Goal: Understand process/instructions: Learn how to perform a task or action

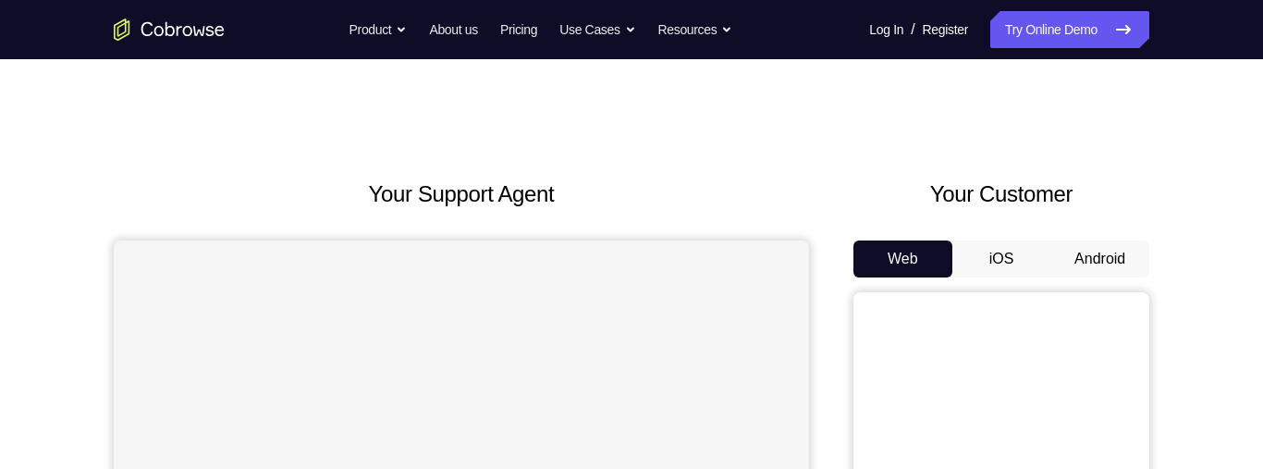
click at [1103, 259] on button "Android" at bounding box center [1099, 258] width 99 height 37
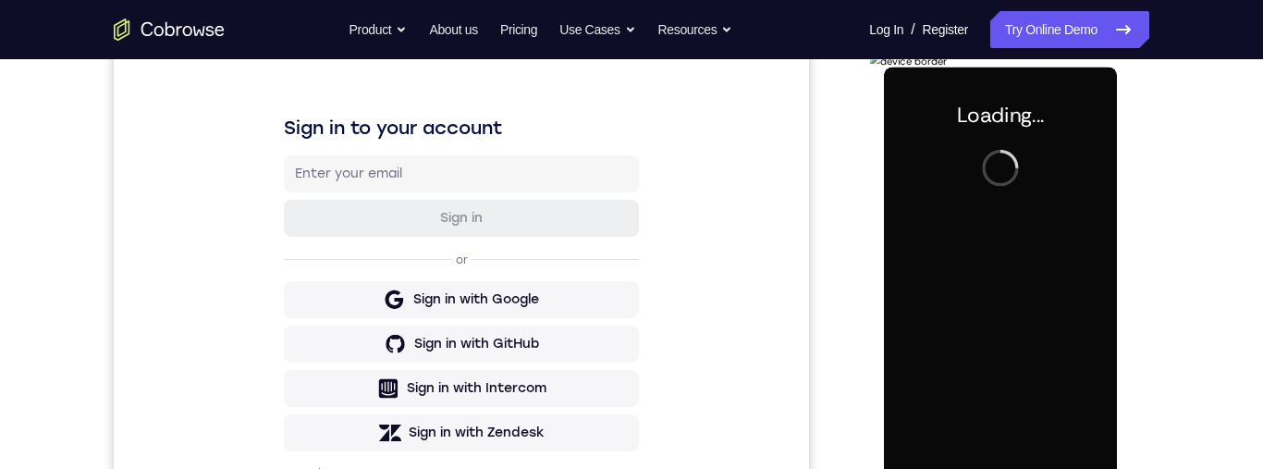
scroll to position [254, 0]
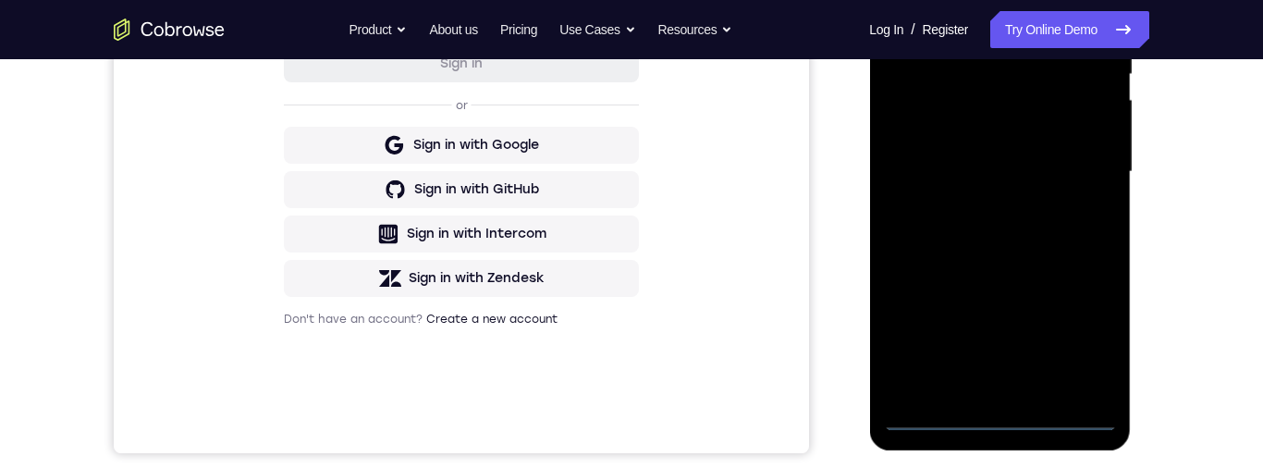
click at [1000, 416] on div at bounding box center [999, 172] width 233 height 518
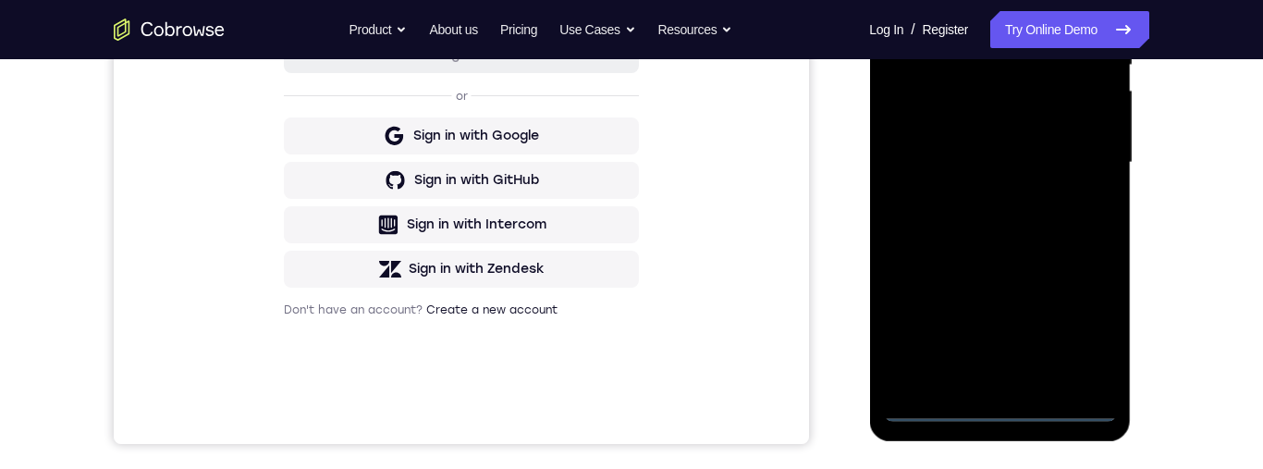
click at [1093, 326] on div at bounding box center [999, 163] width 233 height 518
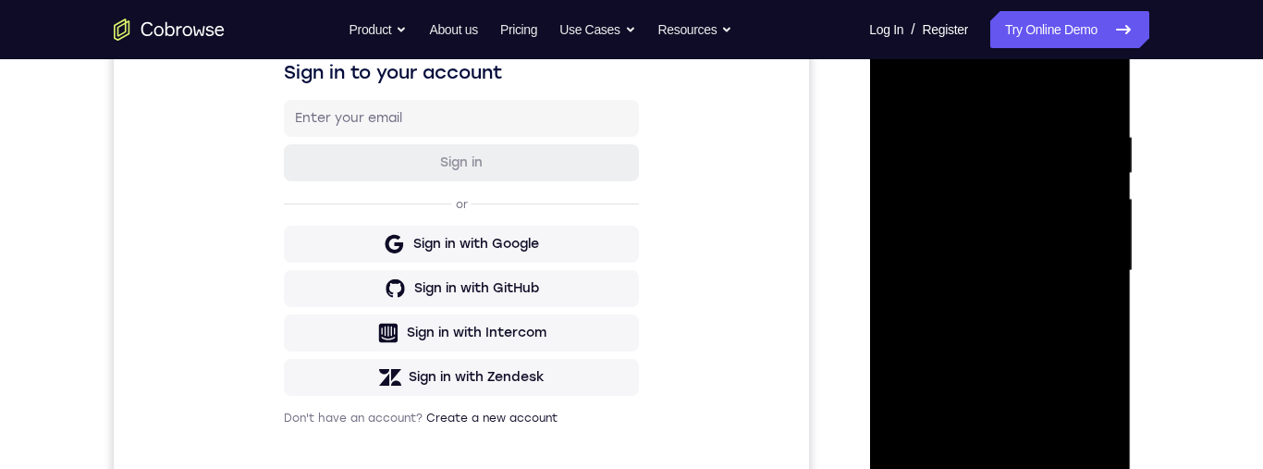
scroll to position [219, 0]
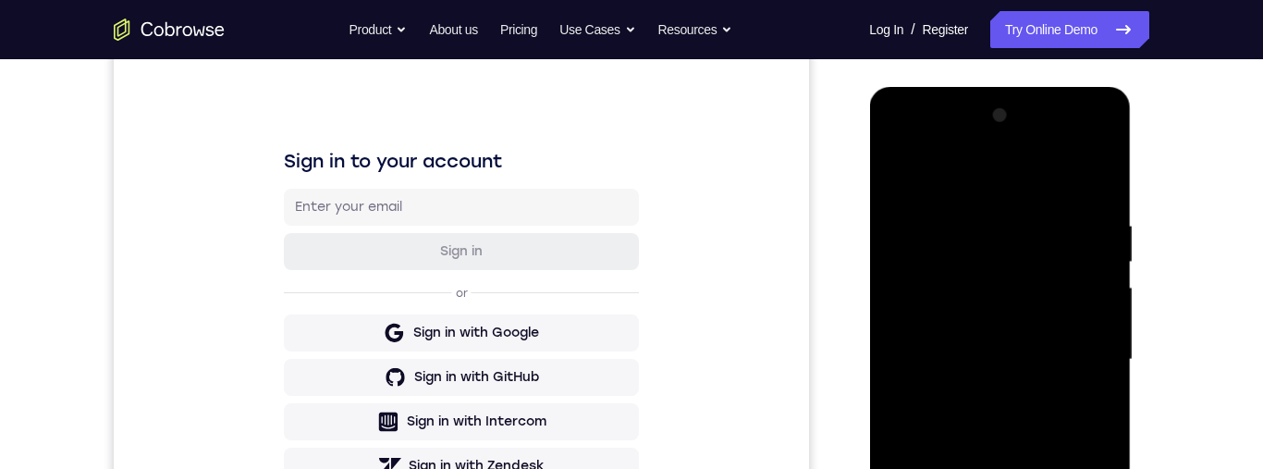
click at [1019, 170] on div at bounding box center [999, 360] width 233 height 518
click at [1086, 354] on div at bounding box center [999, 360] width 233 height 518
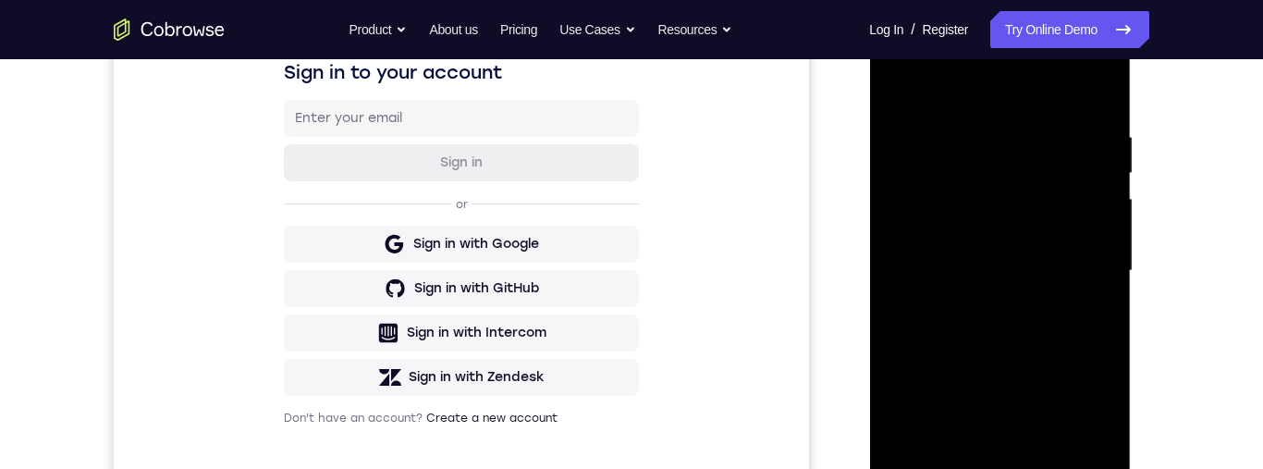
scroll to position [364, 0]
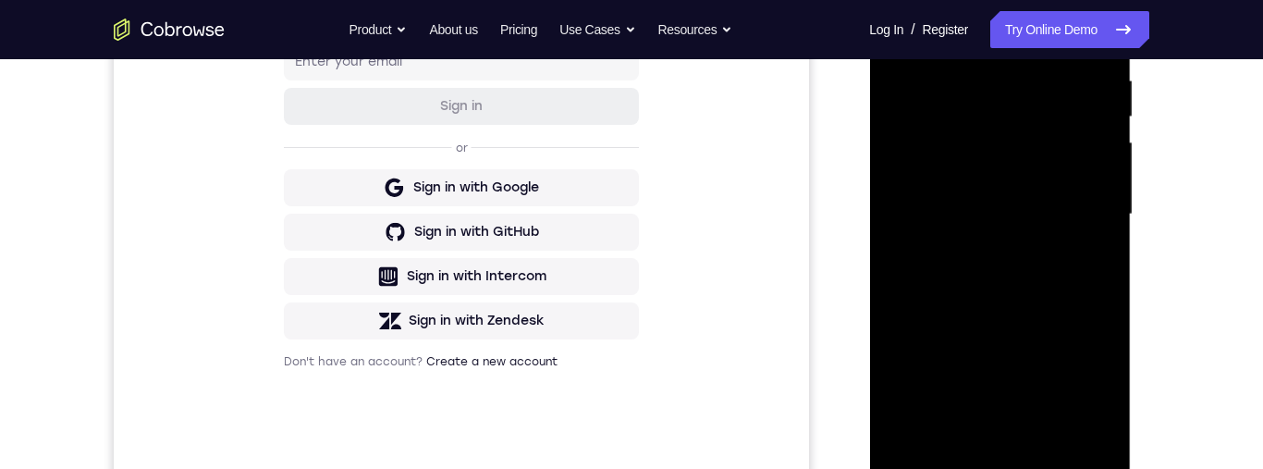
click at [988, 257] on div at bounding box center [999, 215] width 233 height 518
click at [1038, 196] on div at bounding box center [999, 215] width 233 height 518
click at [983, 177] on div at bounding box center [999, 215] width 233 height 518
click at [1072, 212] on div at bounding box center [999, 215] width 233 height 518
click at [1086, 280] on div at bounding box center [999, 215] width 233 height 518
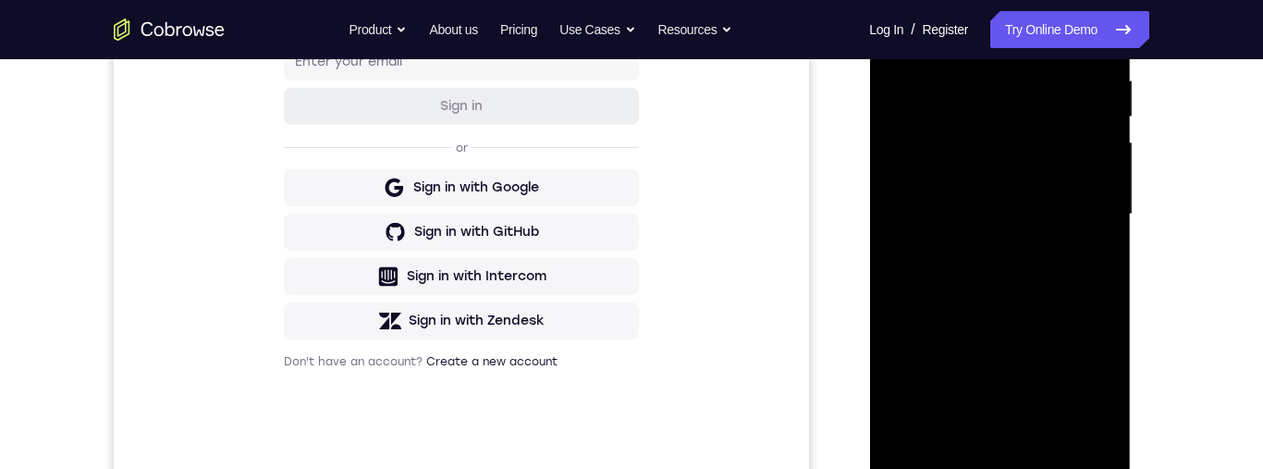
click at [1078, 295] on div at bounding box center [999, 215] width 233 height 518
click at [1103, 293] on div at bounding box center [999, 215] width 233 height 518
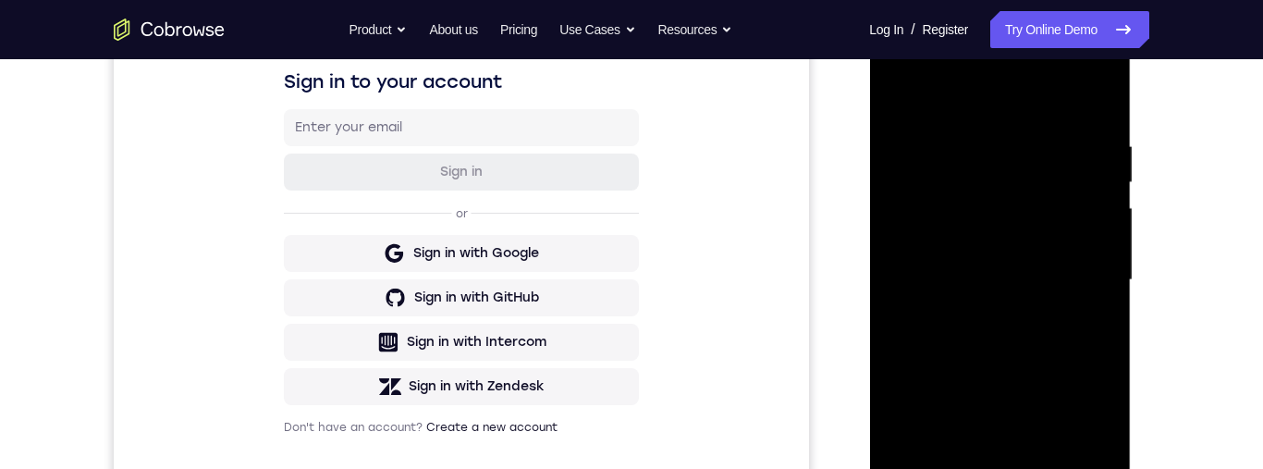
click at [982, 136] on div at bounding box center [999, 280] width 233 height 518
click at [896, 187] on div at bounding box center [999, 278] width 233 height 518
click at [912, 203] on div at bounding box center [999, 278] width 233 height 518
click at [1096, 105] on div at bounding box center [999, 278] width 233 height 518
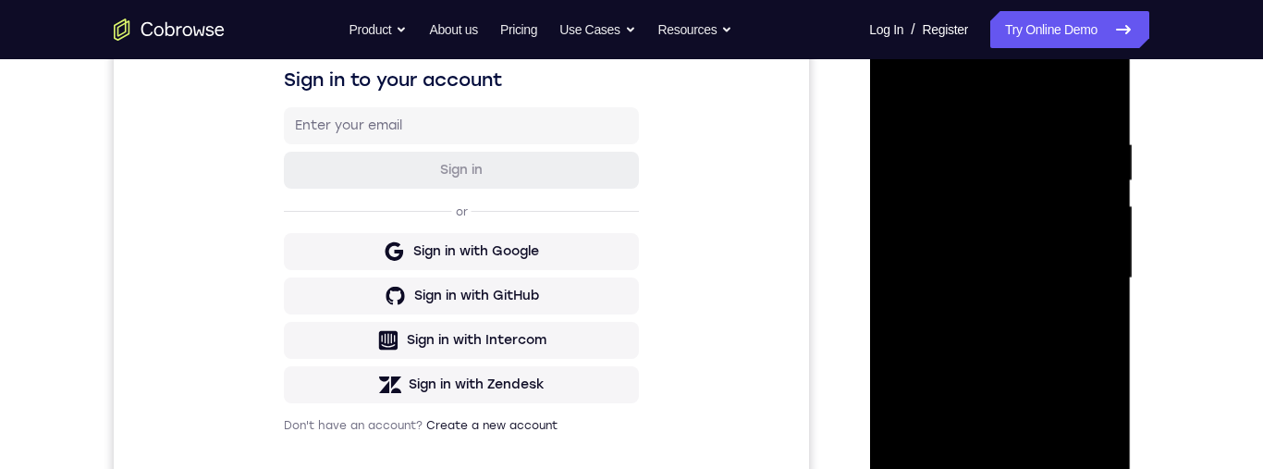
click at [1036, 130] on div at bounding box center [999, 278] width 233 height 518
click at [907, 101] on div at bounding box center [999, 278] width 233 height 518
click at [908, 259] on div at bounding box center [999, 278] width 233 height 518
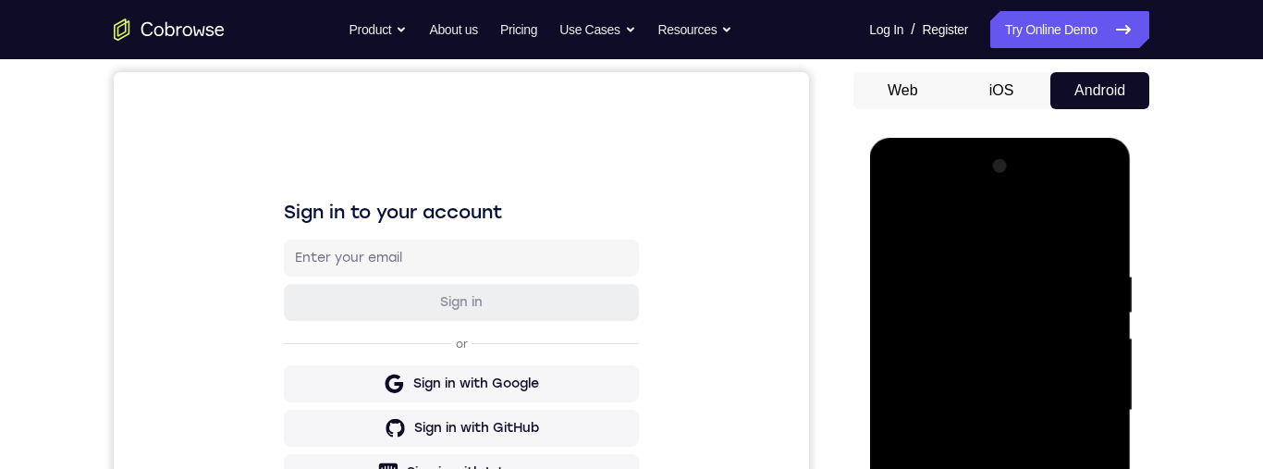
click at [1108, 173] on div at bounding box center [999, 411] width 233 height 518
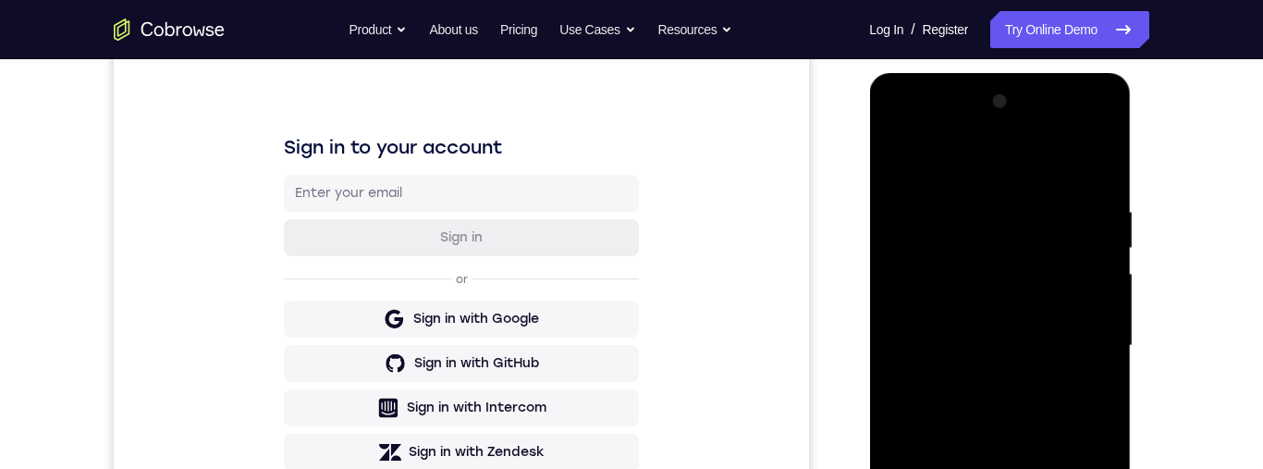
click at [981, 330] on div at bounding box center [999, 346] width 233 height 518
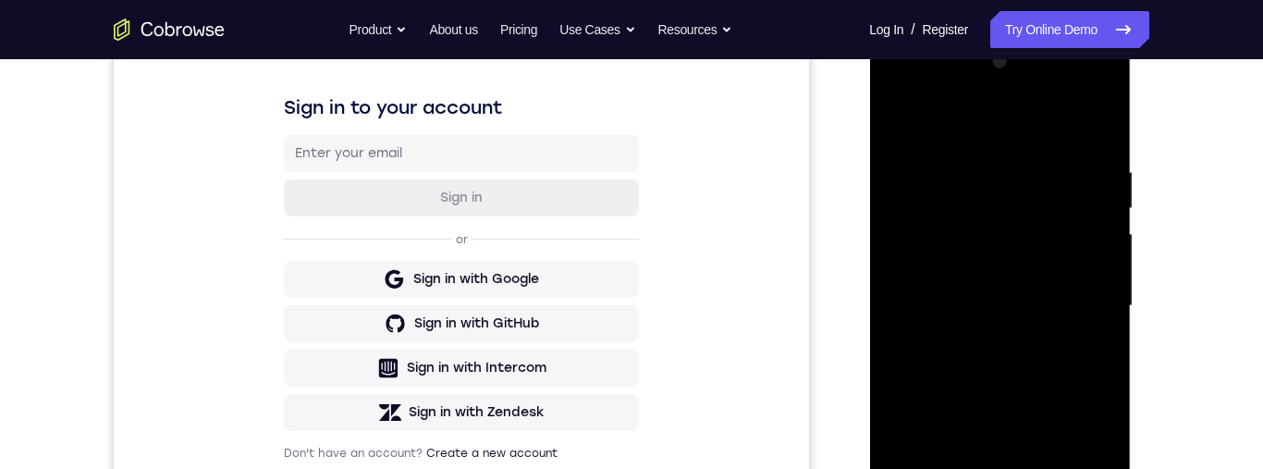
click at [1086, 185] on div at bounding box center [999, 306] width 233 height 518
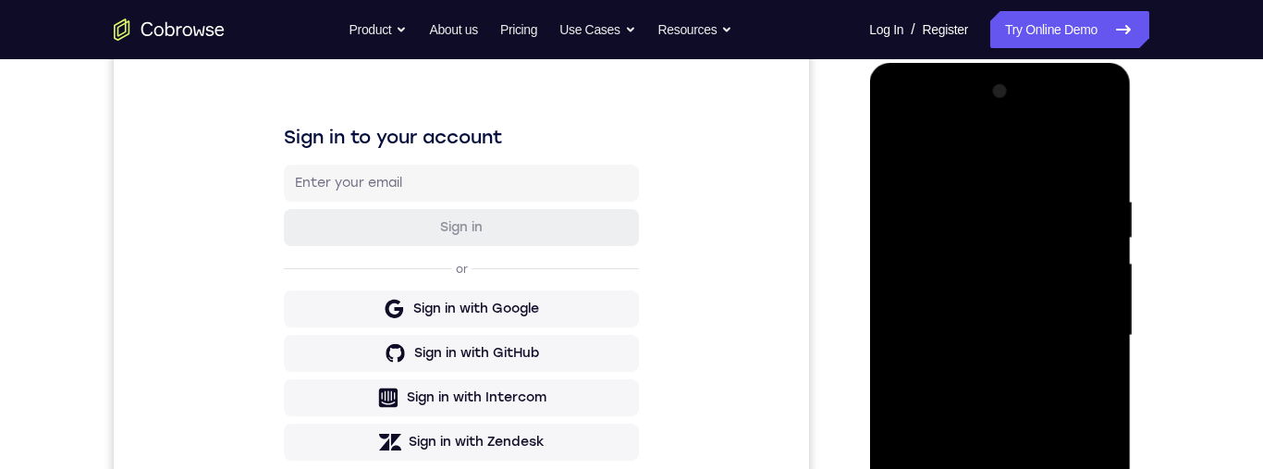
click at [898, 147] on div at bounding box center [999, 336] width 233 height 518
click at [1097, 163] on div at bounding box center [999, 337] width 233 height 518
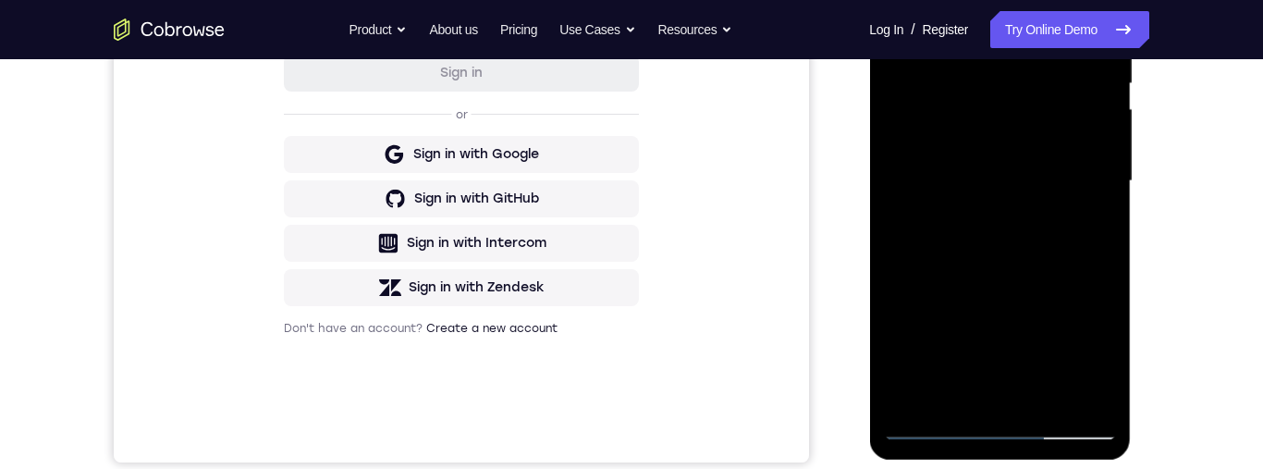
scroll to position [485, 0]
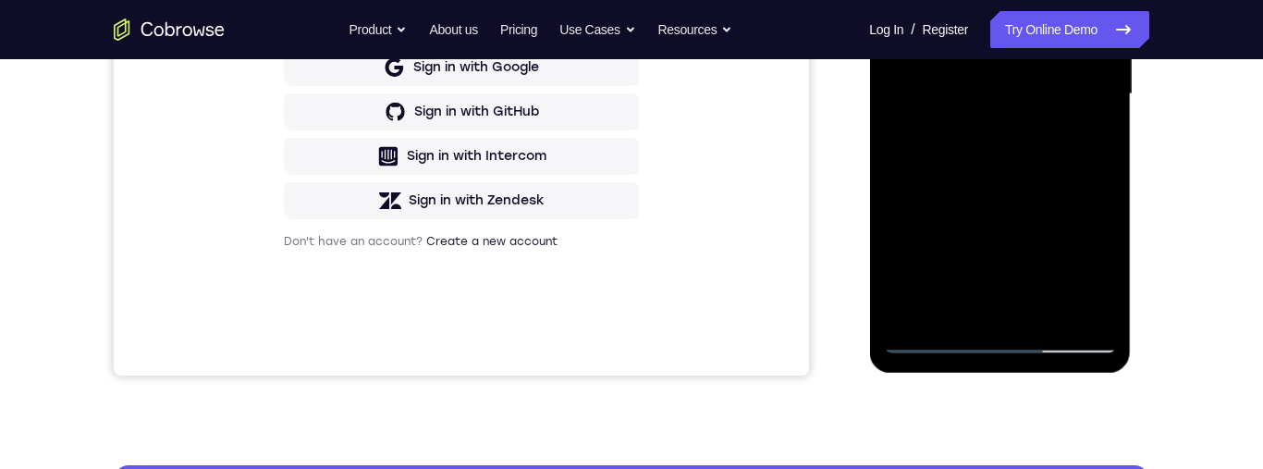
click at [1055, 308] on div at bounding box center [999, 94] width 233 height 518
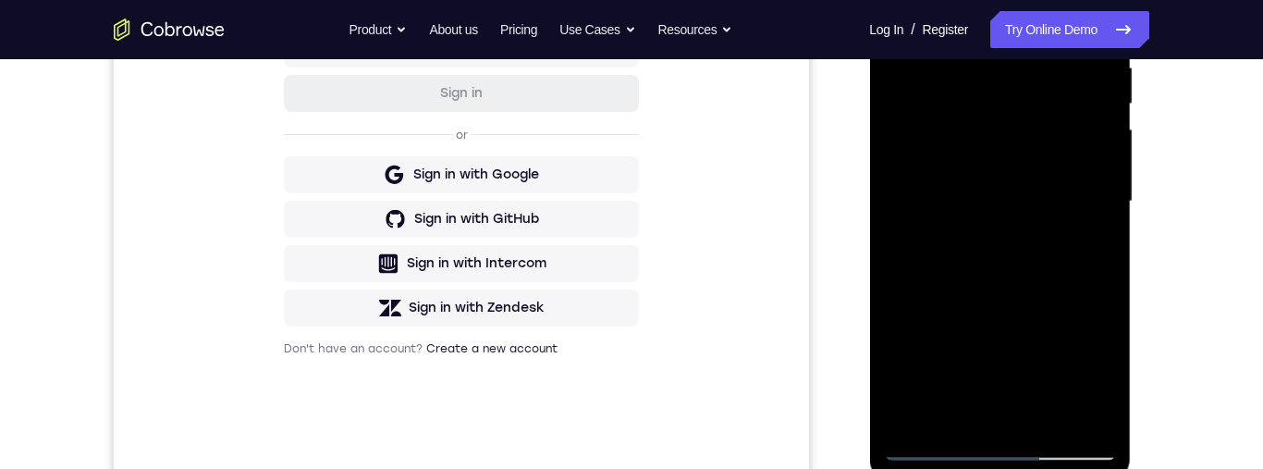
click at [1062, 294] on div at bounding box center [999, 202] width 233 height 518
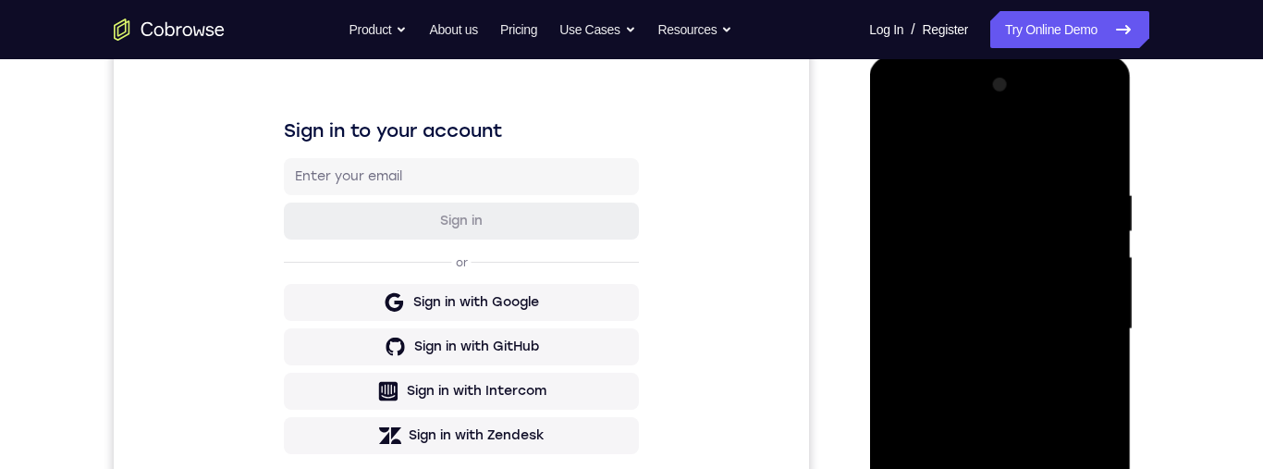
click at [913, 139] on div at bounding box center [999, 329] width 233 height 518
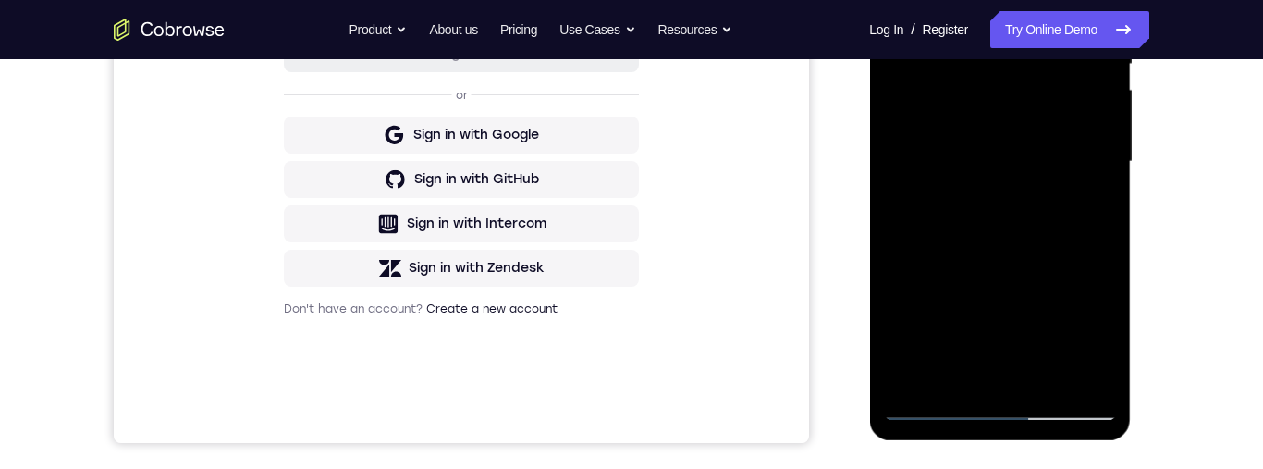
scroll to position [0, 0]
